Goal: Navigation & Orientation: Find specific page/section

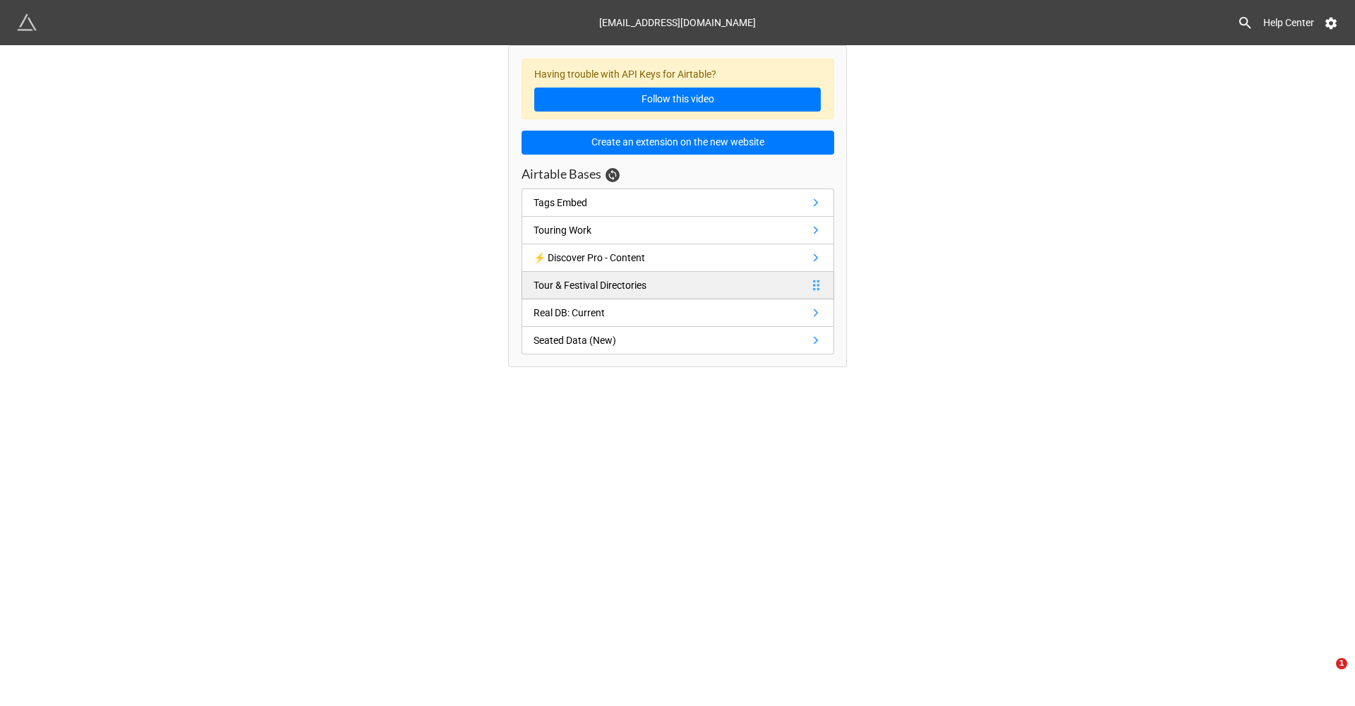
click at [646, 277] on div "Tour & Festival Directories" at bounding box center [590, 285] width 113 height 16
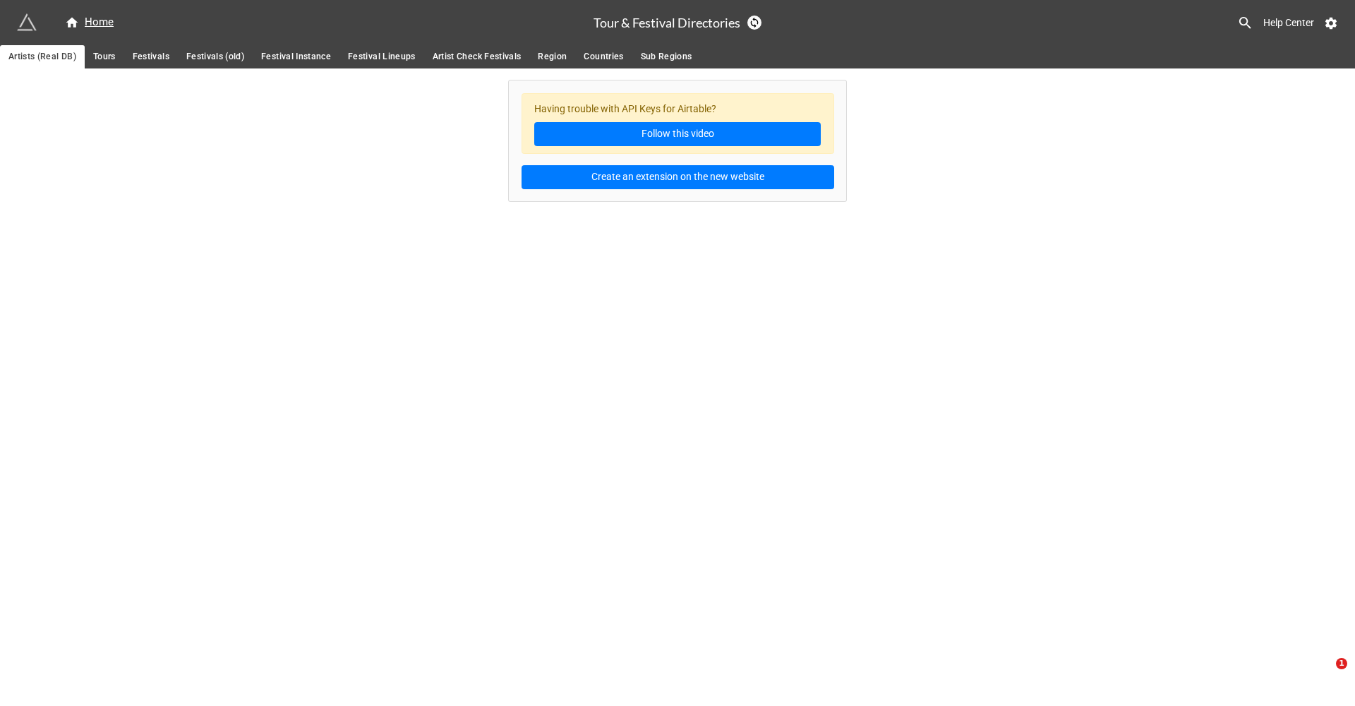
click at [152, 55] on span "Festivals" at bounding box center [151, 56] width 37 height 15
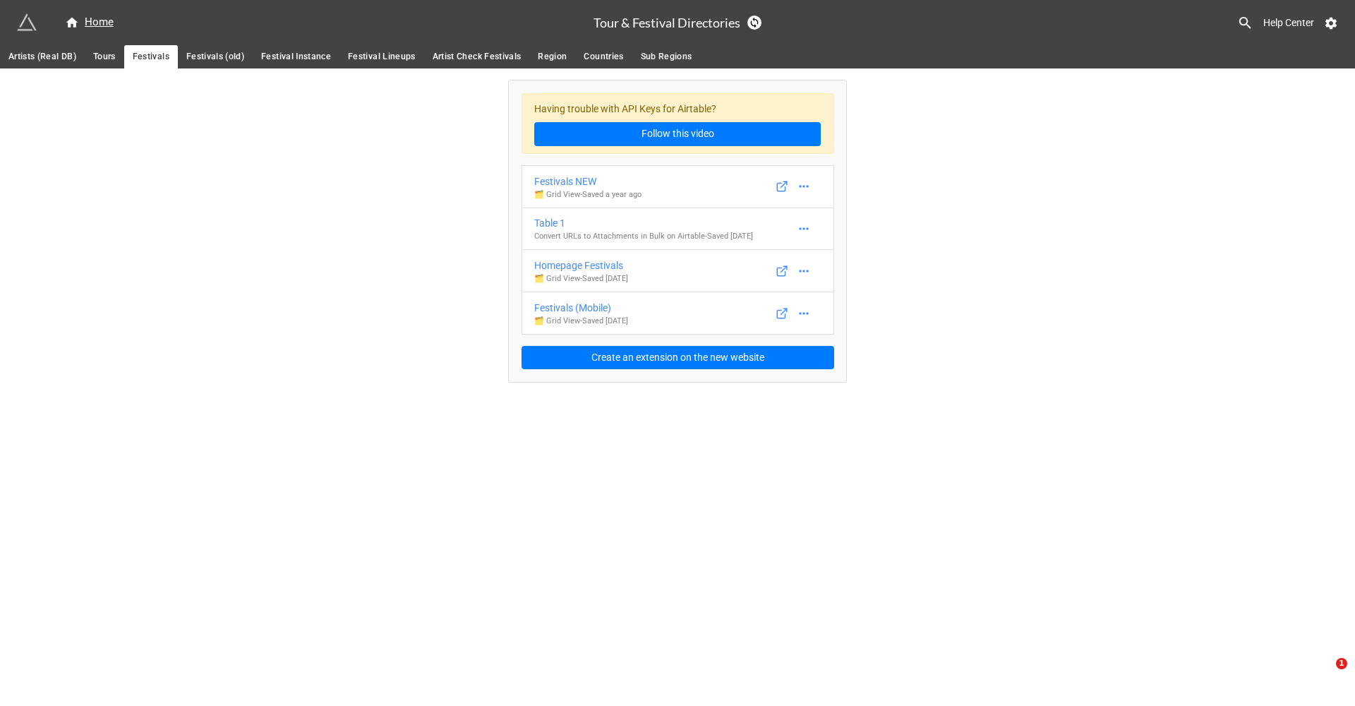
click at [283, 63] on span "Festival Instance" at bounding box center [296, 56] width 70 height 15
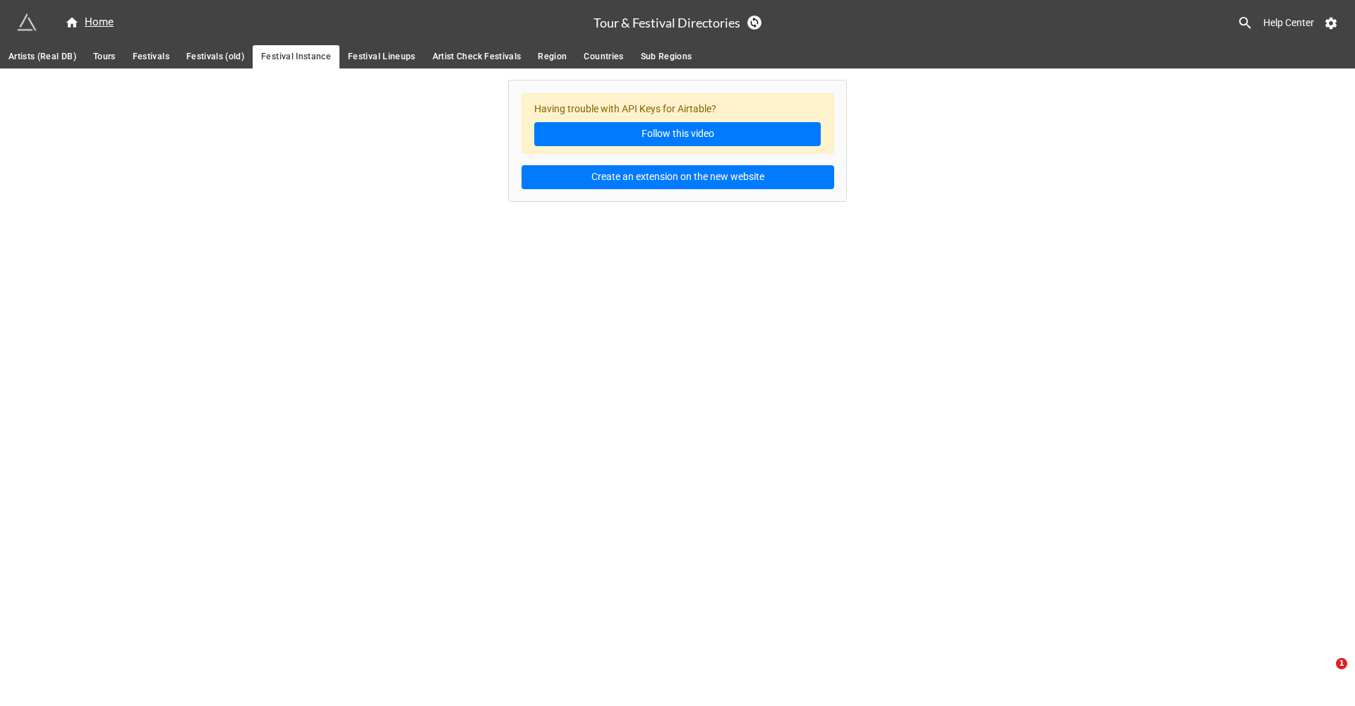
click at [159, 52] on span "Festivals" at bounding box center [151, 56] width 37 height 15
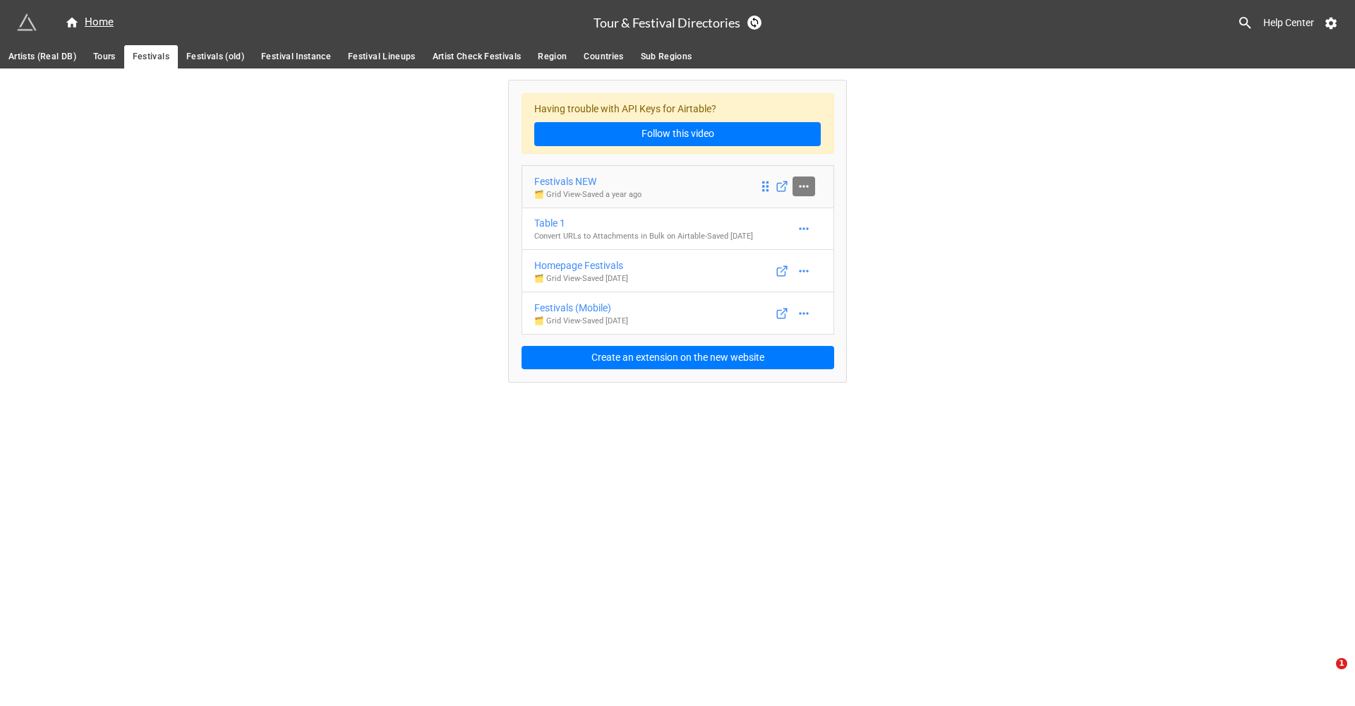
click at [809, 188] on icon at bounding box center [804, 186] width 14 height 14
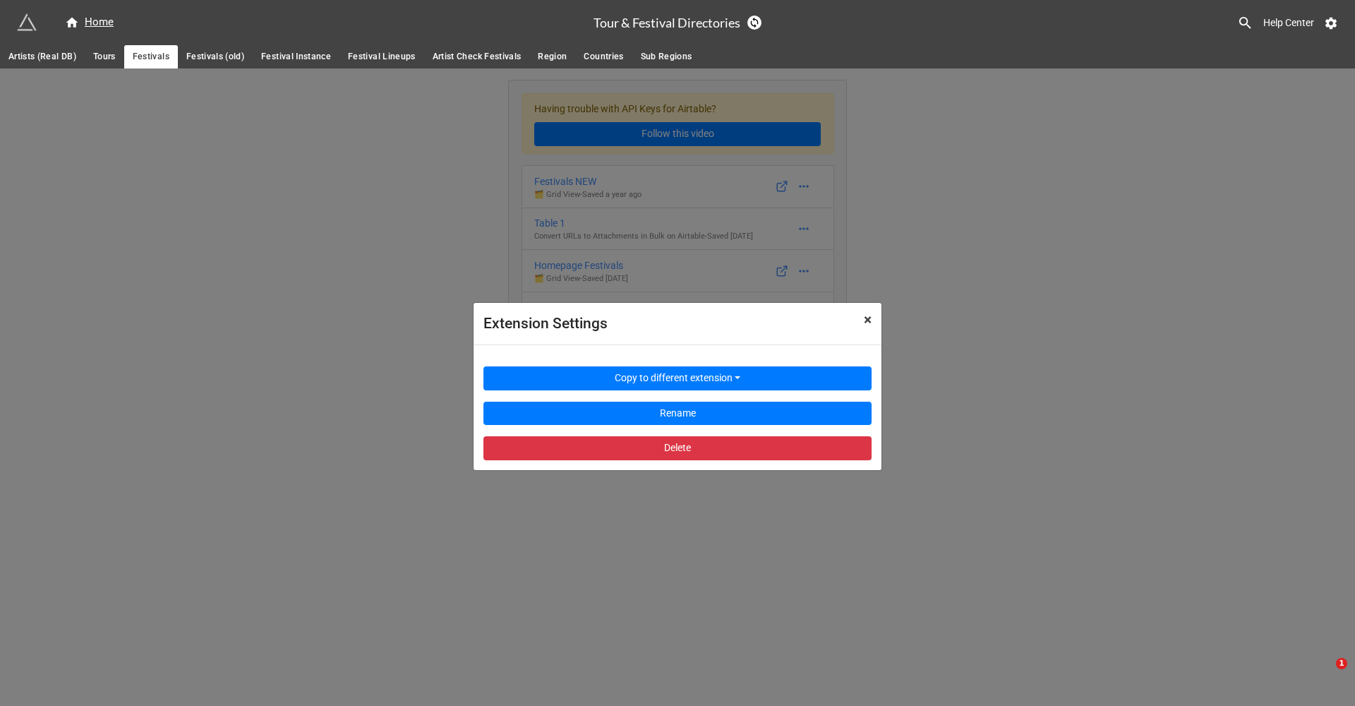
click at [867, 317] on span "×" at bounding box center [868, 319] width 8 height 17
